Goal: Transaction & Acquisition: Purchase product/service

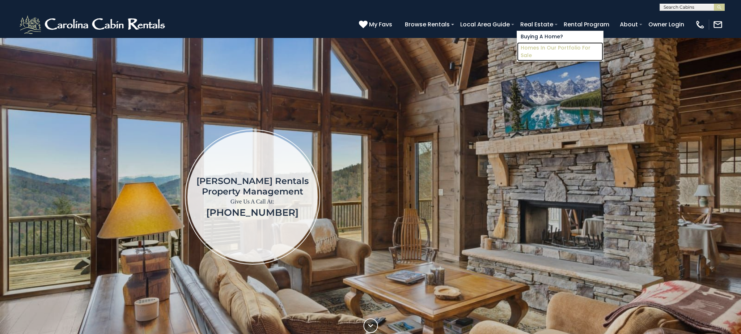
click at [543, 48] on link "Homes in Our Portfolio For Sale" at bounding box center [560, 51] width 86 height 19
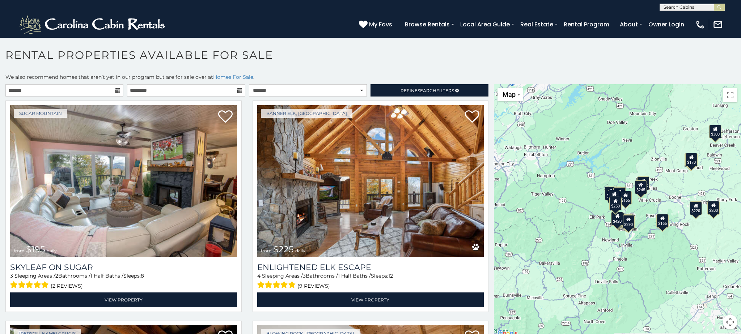
scroll to position [4, 0]
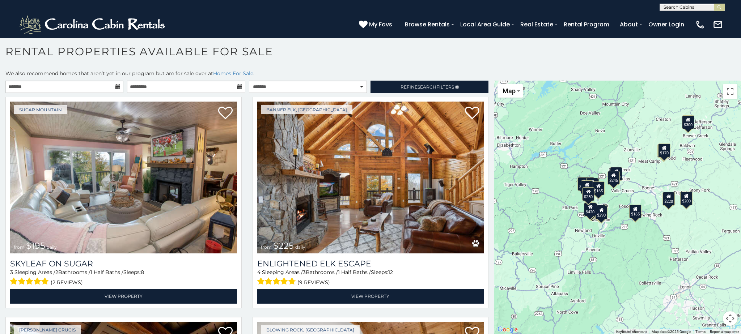
drag, startPoint x: 662, startPoint y: 202, endPoint x: 634, endPoint y: 196, distance: 27.9
click at [634, 196] on div "$195 $225 $415 $165 $200 $335 $265 $425 $165 $285 $170 $200 $290 $245 $290 $220…" at bounding box center [617, 208] width 247 height 254
click at [671, 201] on div "$220" at bounding box center [668, 199] width 12 height 14
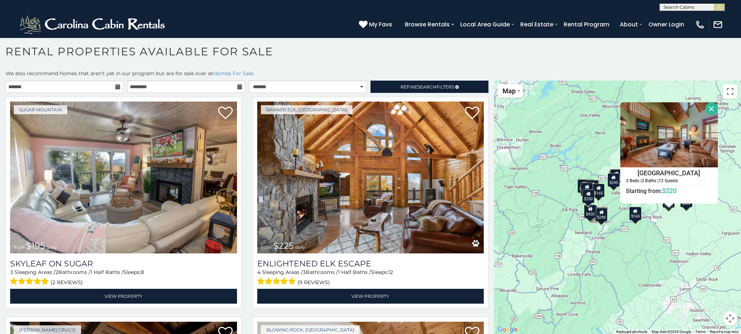
click at [689, 208] on div "$195 $225 $415 $165 $200 $335 $265 $425 $165 $285 $170 $200 $290 $245 $290 $220…" at bounding box center [617, 208] width 247 height 254
click at [688, 207] on div "$200" at bounding box center [686, 201] width 12 height 14
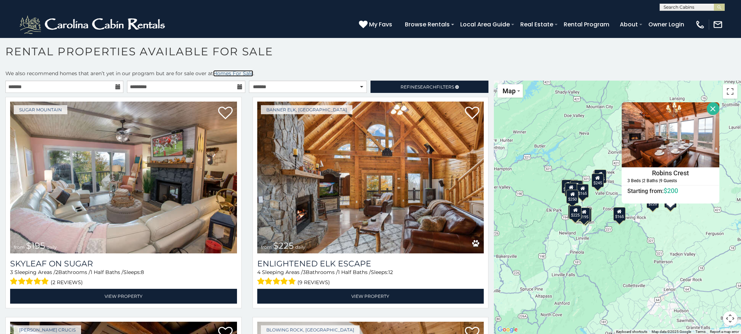
click at [238, 74] on link "Homes For Sale" at bounding box center [233, 73] width 40 height 7
click at [696, 133] on img at bounding box center [670, 134] width 98 height 65
click at [461, 58] on h1 "Rental Properties Available for Sale" at bounding box center [370, 55] width 741 height 21
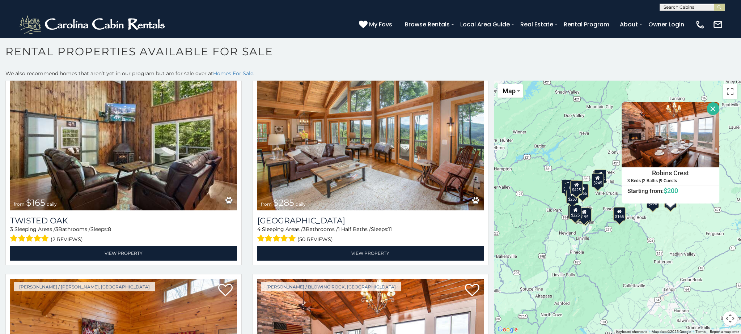
scroll to position [947, 0]
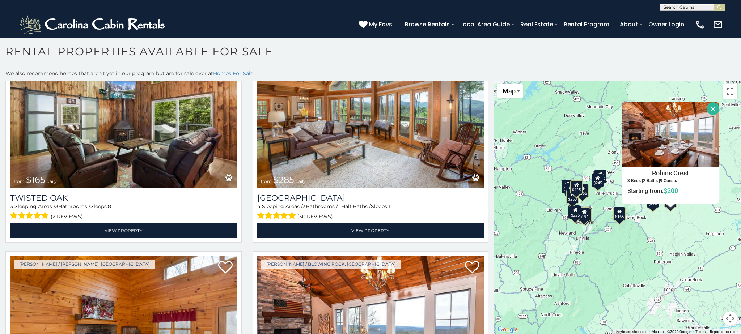
click at [713, 108] on button "Close" at bounding box center [712, 108] width 13 height 13
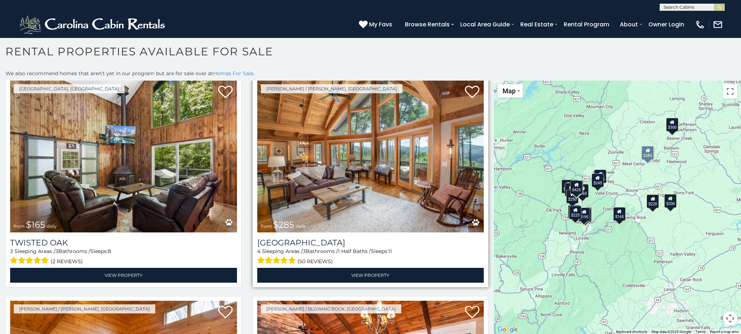
scroll to position [902, 0]
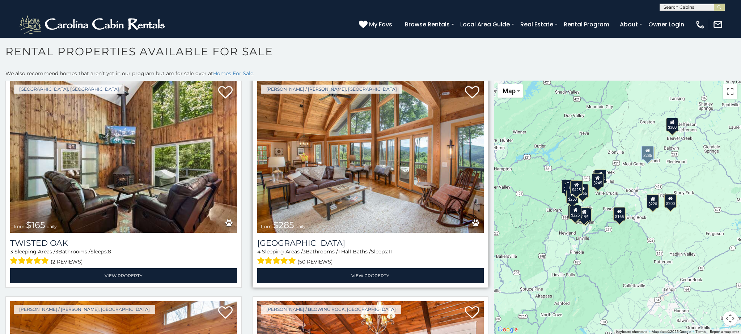
click at [424, 168] on img at bounding box center [370, 157] width 227 height 152
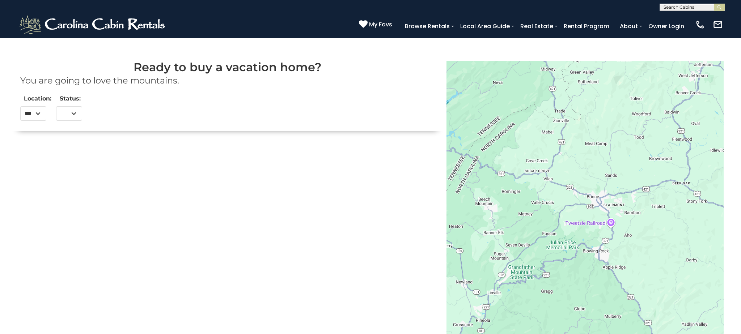
select select
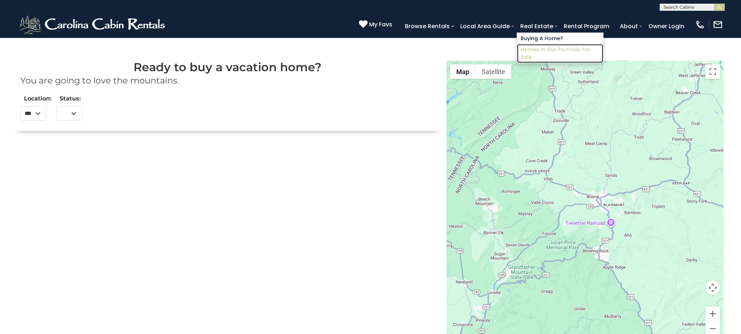
click at [547, 49] on link "Homes in Our Portfolio For Sale" at bounding box center [560, 53] width 86 height 19
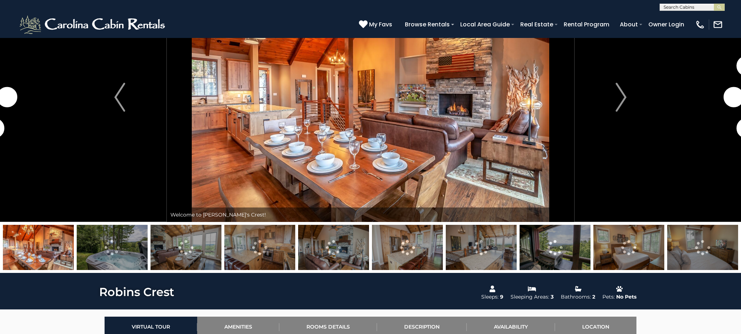
scroll to position [140, 0]
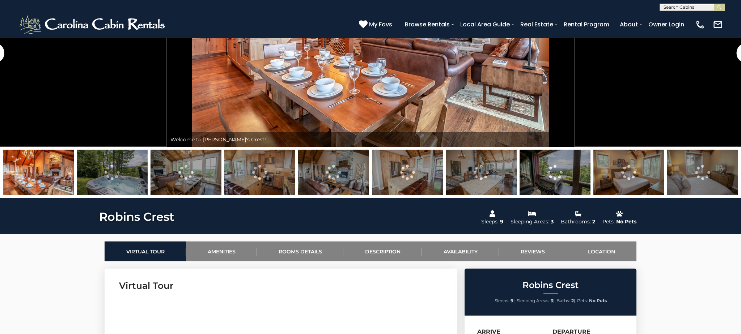
click at [130, 171] on img at bounding box center [112, 172] width 71 height 45
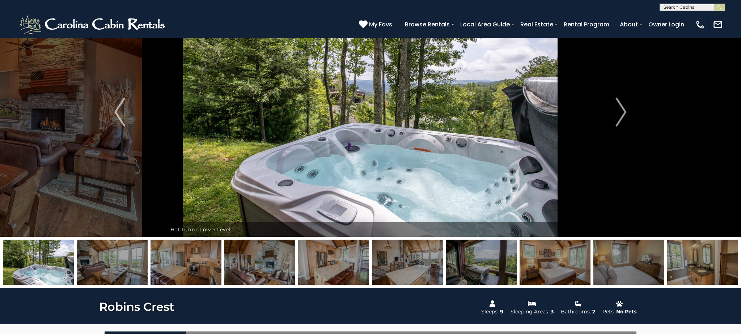
scroll to position [41, 0]
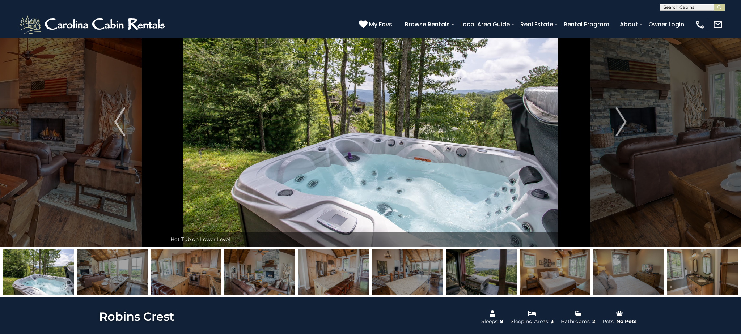
click at [489, 275] on img at bounding box center [481, 272] width 71 height 45
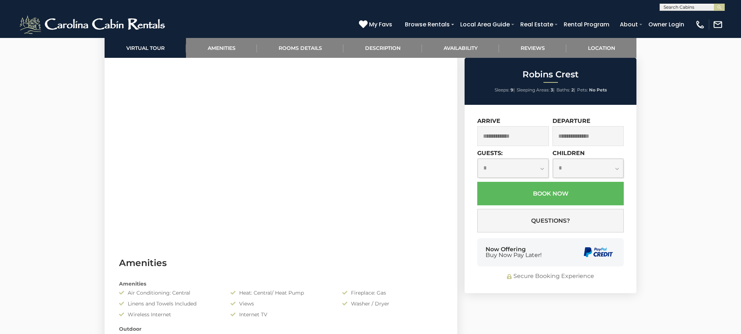
scroll to position [0, 0]
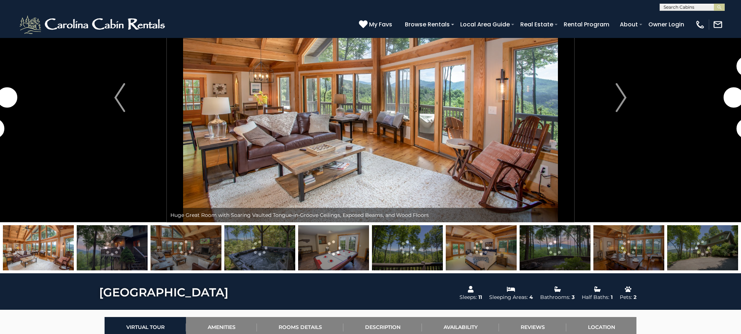
scroll to position [49, 0]
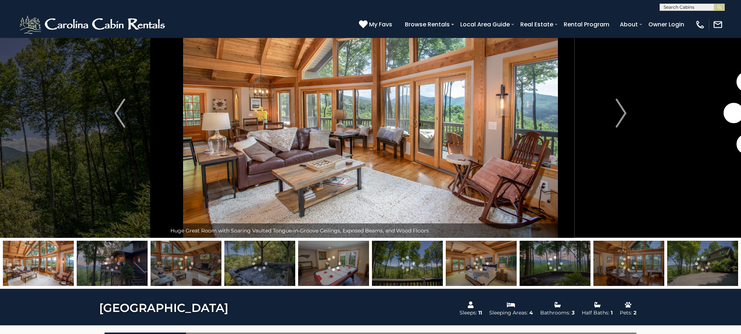
click at [114, 251] on img at bounding box center [112, 263] width 71 height 45
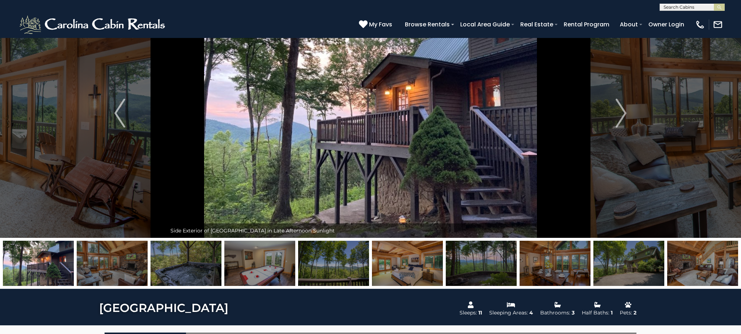
click at [324, 264] on img at bounding box center [333, 263] width 71 height 45
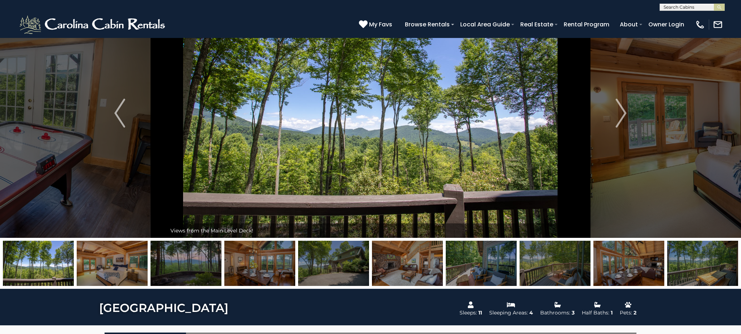
click at [508, 270] on img at bounding box center [481, 263] width 71 height 45
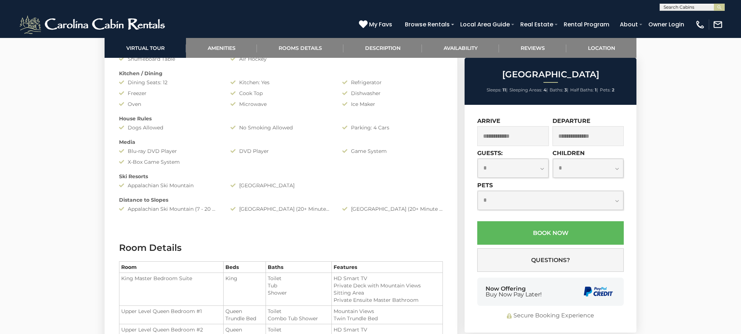
scroll to position [858, 0]
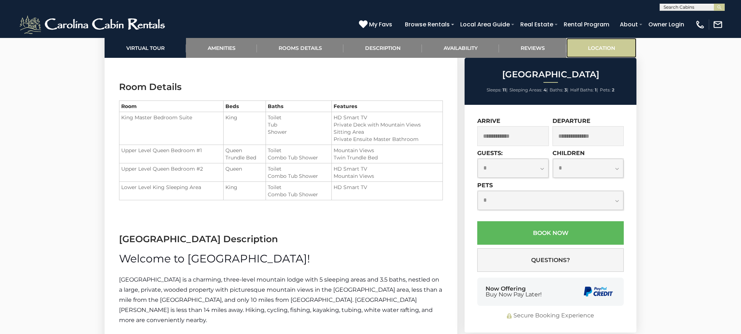
click at [601, 51] on link "Location" at bounding box center [601, 48] width 70 height 20
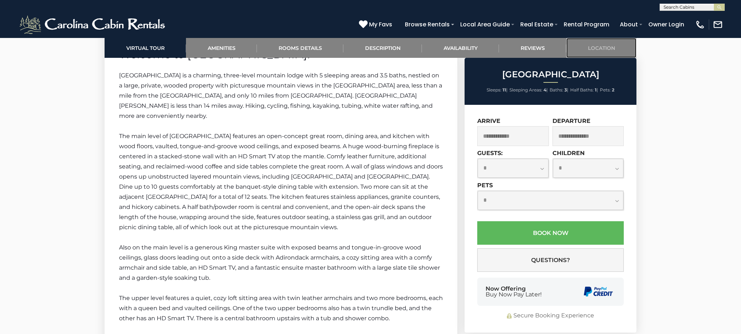
scroll to position [1107, 0]
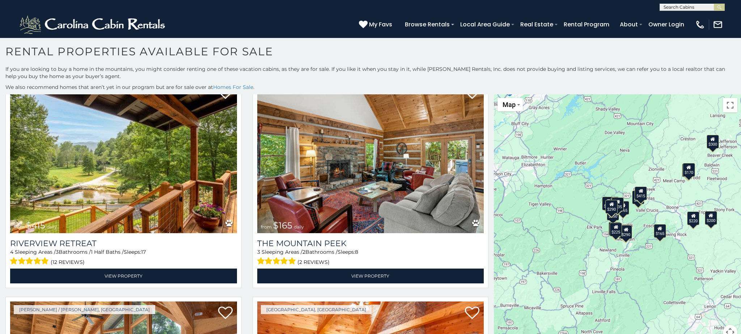
click at [632, 192] on div "$245" at bounding box center [638, 198] width 12 height 14
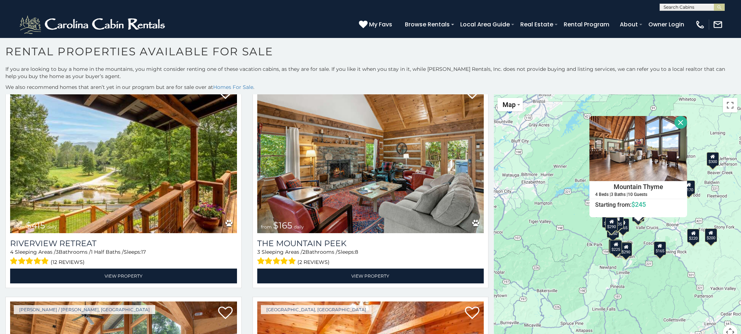
click at [706, 203] on div "$220 $335 $200 $290 $415 $165 $285 $200 $420 $300 $265 $195 $425 $170 $165 $245…" at bounding box center [617, 221] width 247 height 254
click at [659, 224] on div "$220 $335 $200 $290 $415 $165 $285 $200 $420 $300 $265 $195 $425 $170 $165 $245…" at bounding box center [617, 221] width 247 height 254
click at [706, 203] on div "$220 $335 $200 $290 $415 $165 $285 $200 $420 $300 $265 $195 $425 $170 $165 $245…" at bounding box center [617, 221] width 247 height 254
click at [681, 122] on button "Close" at bounding box center [680, 122] width 13 height 13
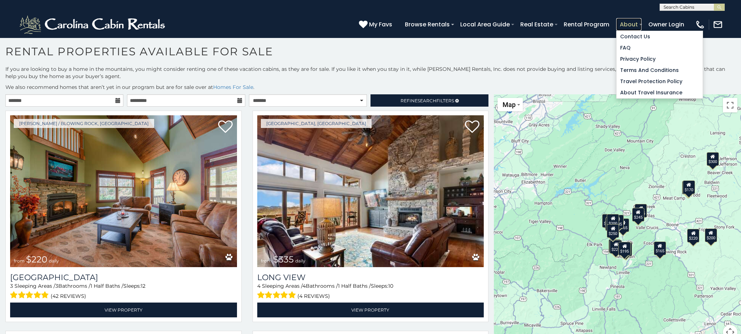
click at [631, 24] on link "About" at bounding box center [628, 24] width 25 height 13
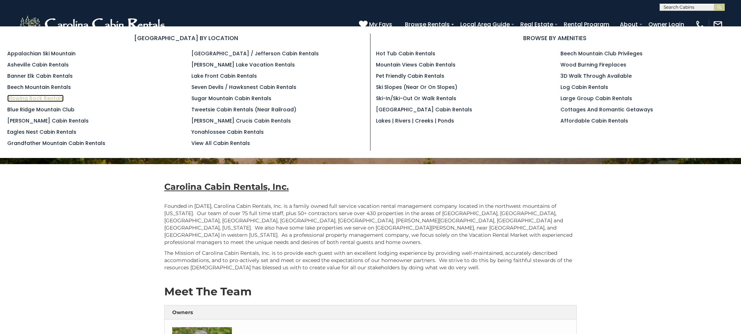
click at [43, 99] on link "Blowing Rock Rentals" at bounding box center [35, 98] width 56 height 7
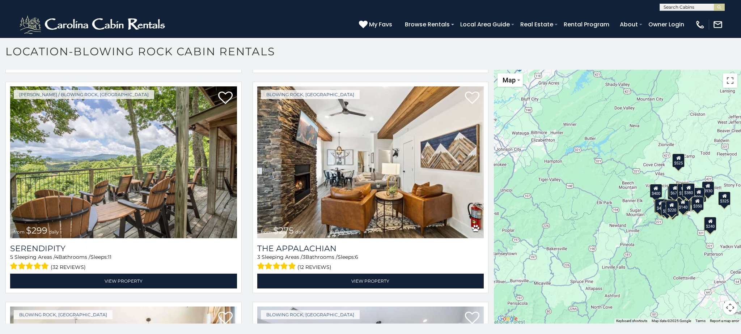
scroll to position [451, 0]
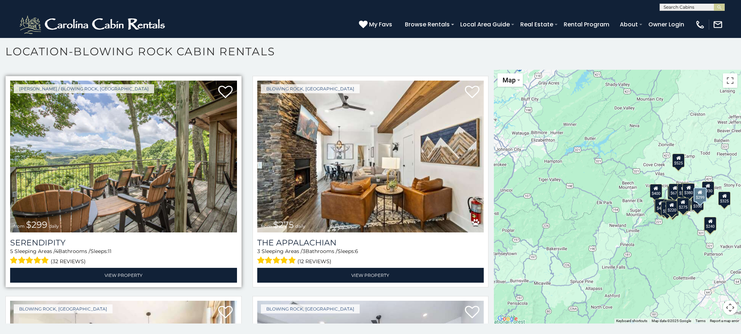
click at [220, 161] on img at bounding box center [123, 157] width 227 height 152
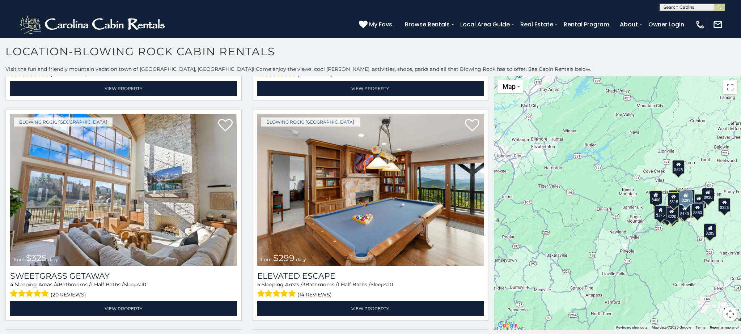
scroll to position [1745, 0]
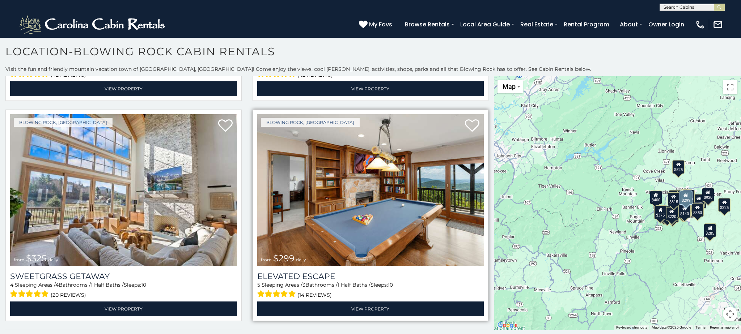
click at [446, 213] on img at bounding box center [370, 190] width 227 height 152
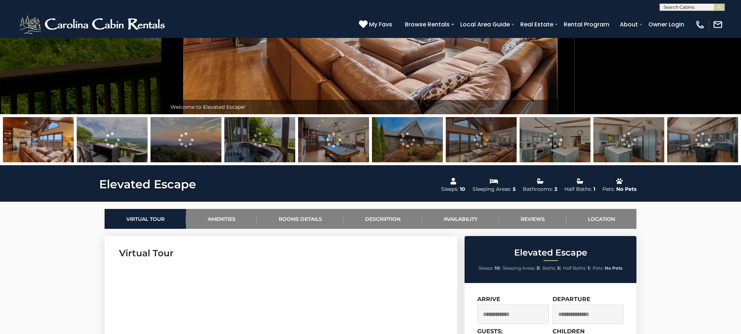
scroll to position [124, 0]
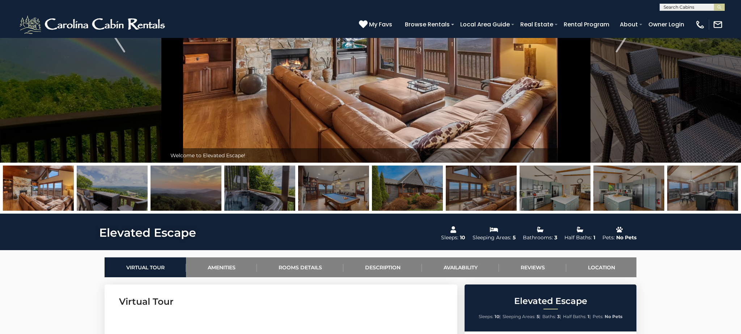
click at [472, 191] on img at bounding box center [481, 188] width 71 height 45
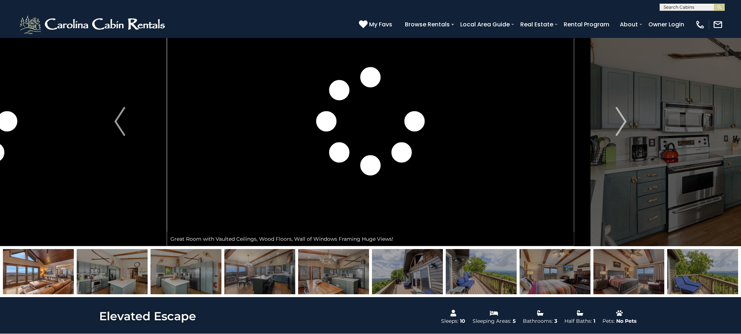
scroll to position [0, 0]
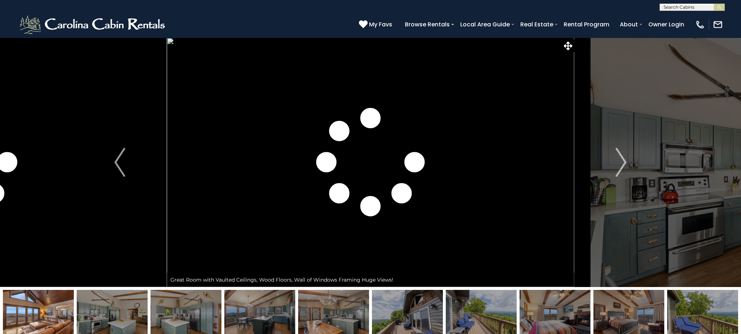
click at [691, 301] on img at bounding box center [702, 312] width 71 height 45
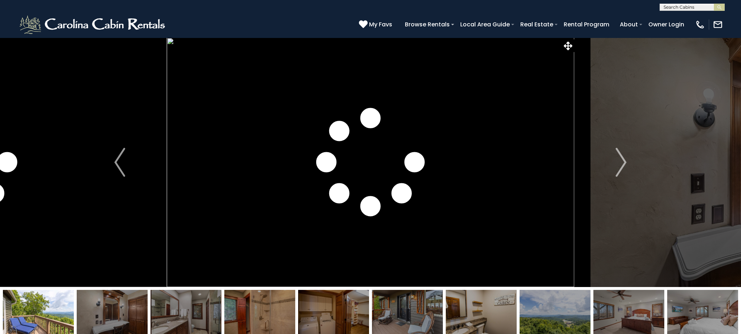
click at [529, 311] on img at bounding box center [554, 312] width 71 height 45
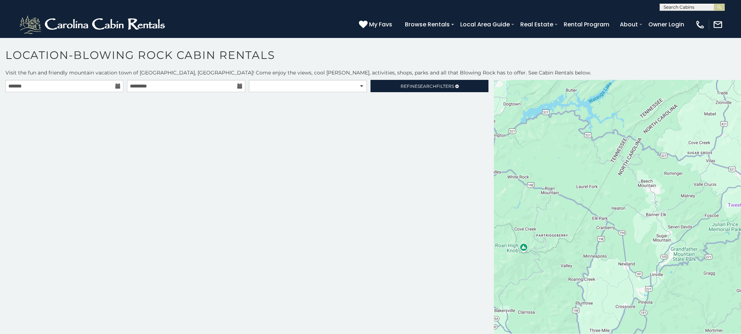
scroll to position [4, 0]
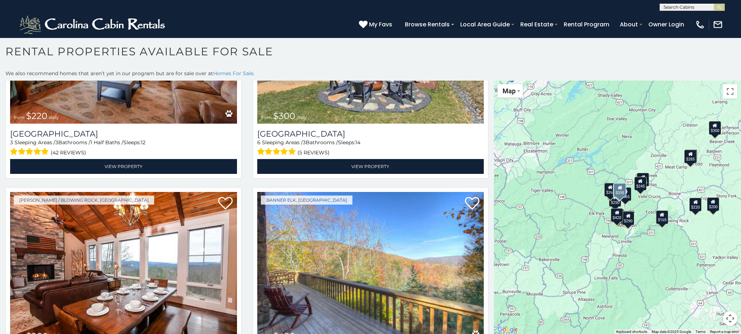
scroll to position [1287, 0]
